Goal: Use online tool/utility

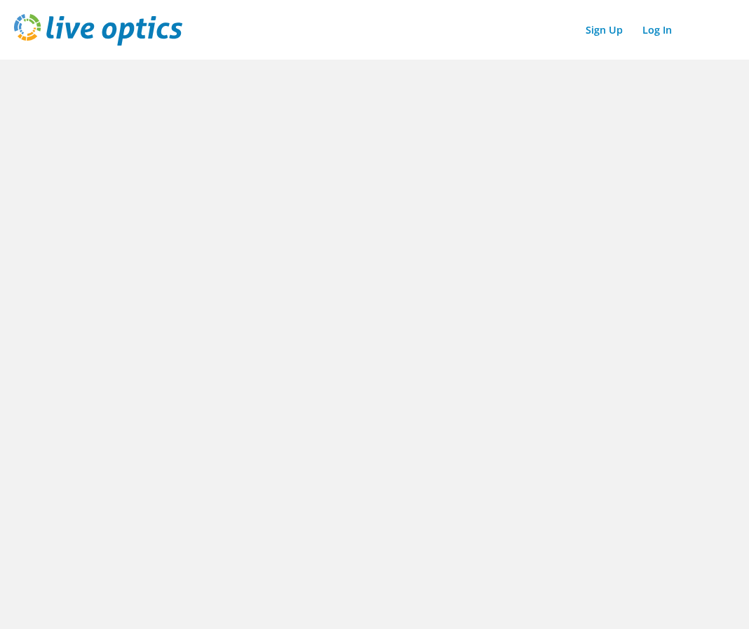
click at [136, 22] on img at bounding box center [98, 30] width 168 height 32
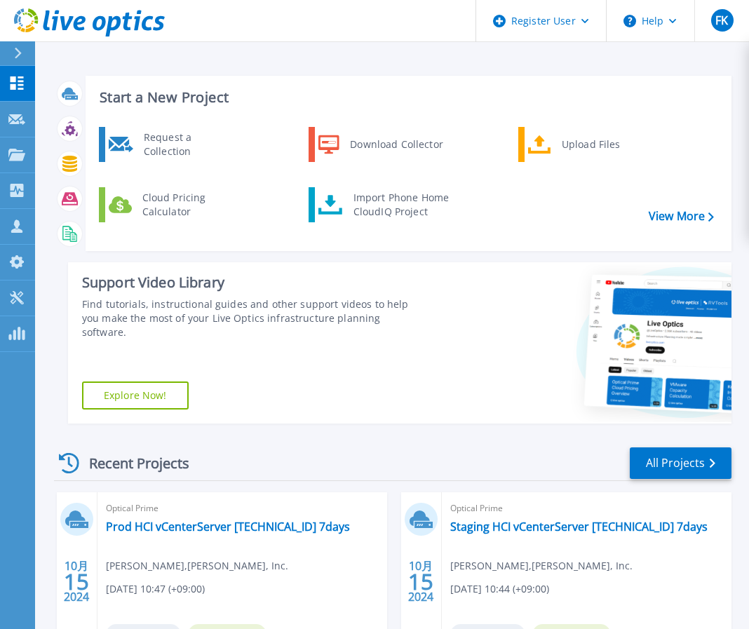
click at [52, 381] on div "Start a New Project Request a Collection Download Collector Upload Files Cloud …" at bounding box center [392, 566] width 714 height 1133
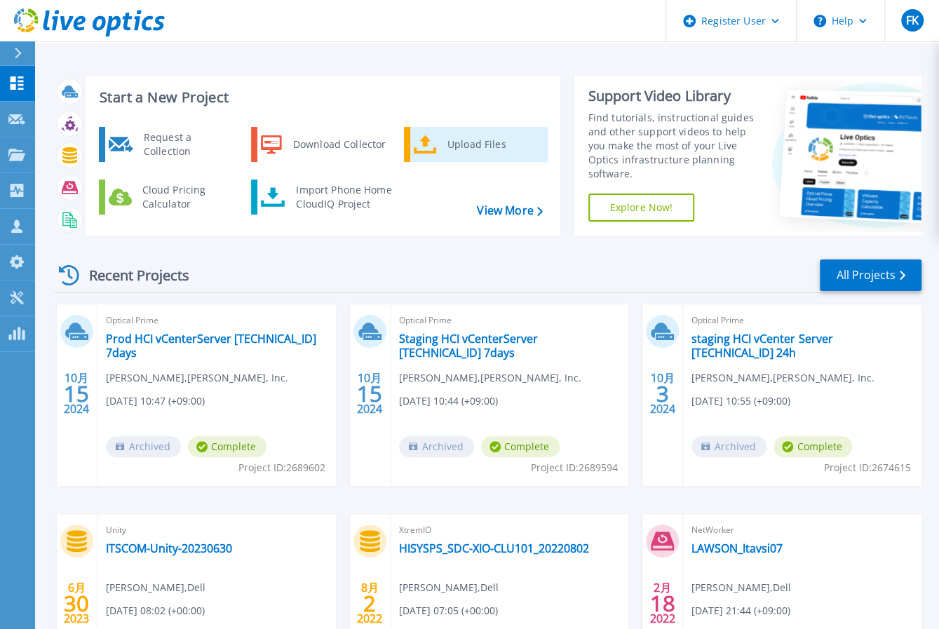
click at [477, 148] on div "Upload Files" at bounding box center [493, 144] width 104 height 28
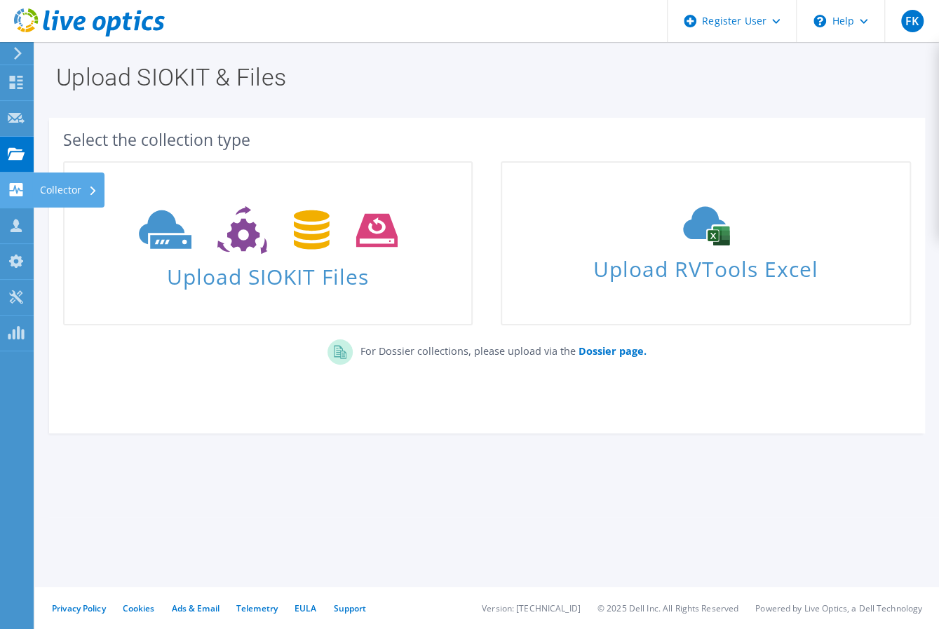
click at [15, 186] on use at bounding box center [16, 189] width 13 height 13
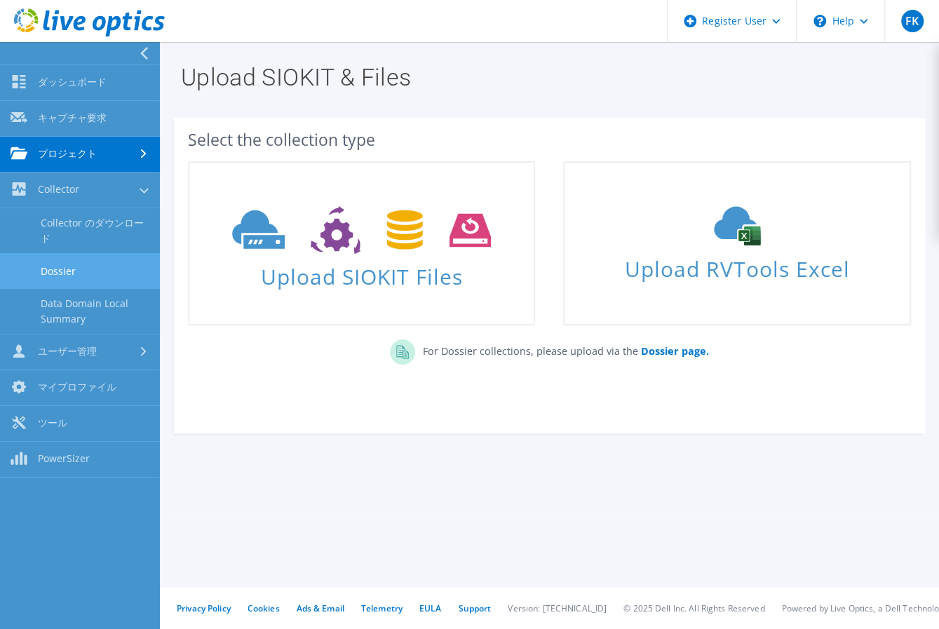
click at [56, 271] on link "Dossier" at bounding box center [80, 271] width 160 height 36
